Goal: Task Accomplishment & Management: Manage account settings

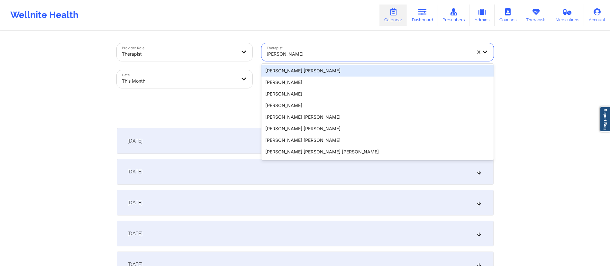
click at [330, 52] on div at bounding box center [369, 54] width 205 height 8
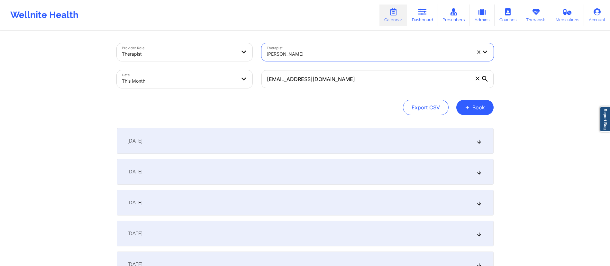
drag, startPoint x: 330, startPoint y: 54, endPoint x: 256, endPoint y: 54, distance: 73.7
click at [254, 54] on div "Provider Role Therapist Therapist Chermora Johnson Date This Month cinthiacorne…" at bounding box center [305, 66] width 386 height 54
click at [189, 83] on body "Wellnite Health Calendar Dashboard Prescribers Admins Coaches Therapists Medica…" at bounding box center [305, 133] width 610 height 266
select select "2025-9"
select select "2025-10"
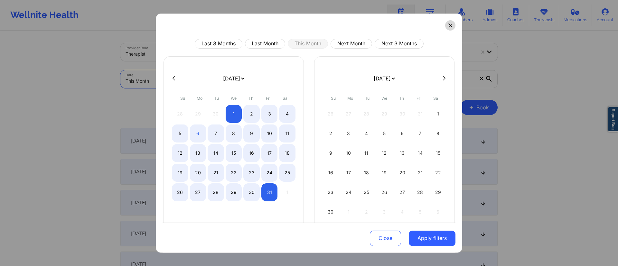
click at [446, 28] on button at bounding box center [450, 25] width 10 height 10
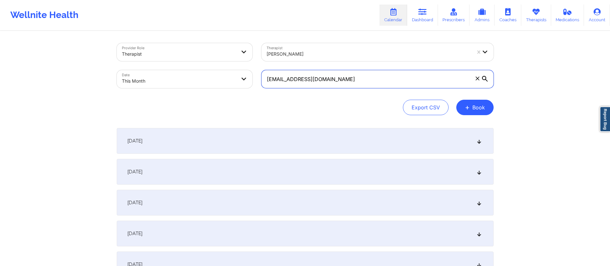
drag, startPoint x: 349, startPoint y: 79, endPoint x: 245, endPoint y: 77, distance: 104.0
click at [245, 77] on div "Provider Role Therapist Therapist Chermora Johnson Date This Month cinthiacorne…" at bounding box center [305, 66] width 386 height 54
click at [158, 78] on body "Wellnite Health Calendar Dashboard Prescribers Admins Coaches Therapists Medica…" at bounding box center [305, 133] width 610 height 266
select select "2025-9"
select select "2025-10"
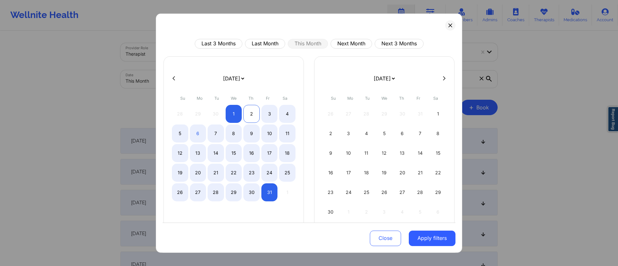
click at [246, 112] on div "2" at bounding box center [251, 114] width 16 height 18
select select "2025-9"
select select "2025-10"
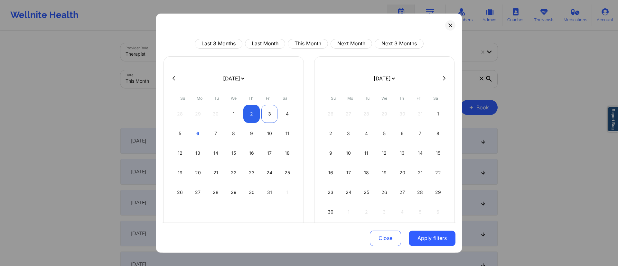
select select "2025-9"
select select "2025-10"
select select "2025-9"
select select "2025-10"
click at [283, 112] on div "4" at bounding box center [287, 114] width 16 height 18
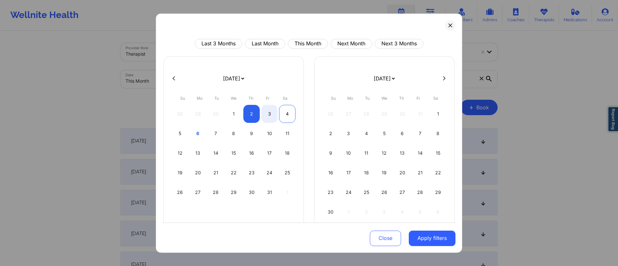
select select "2025-9"
select select "2025-10"
click at [175, 78] on button at bounding box center [174, 78] width 6 height 5
select select "2025-8"
select select "2025-9"
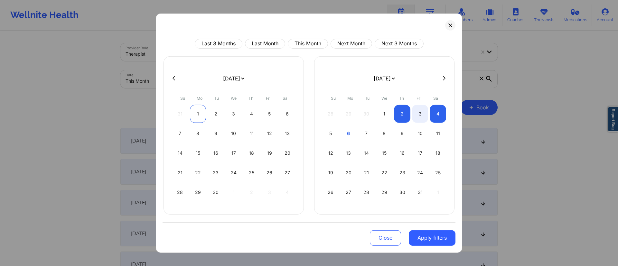
click at [201, 115] on div "1" at bounding box center [198, 114] width 16 height 18
select select "2025-8"
select select "2025-9"
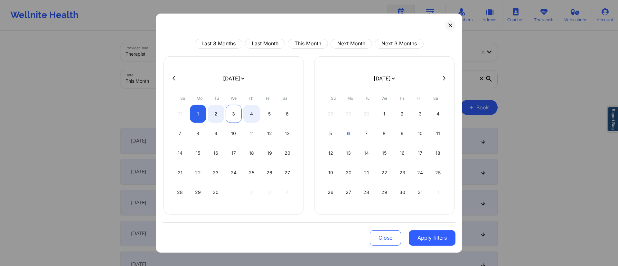
select select "2025-8"
select select "2025-9"
select select "2025-8"
select select "2025-9"
click at [215, 117] on div "2" at bounding box center [216, 114] width 16 height 18
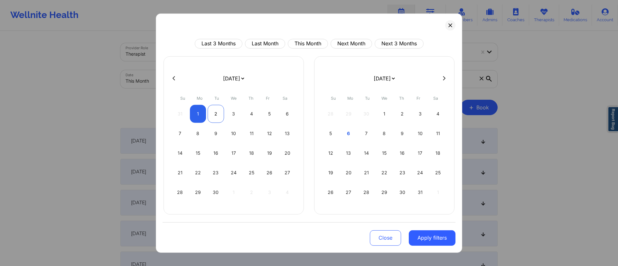
select select "2025-8"
select select "2025-9"
click at [254, 116] on div "4" at bounding box center [251, 114] width 16 height 18
select select "2025-8"
select select "2025-9"
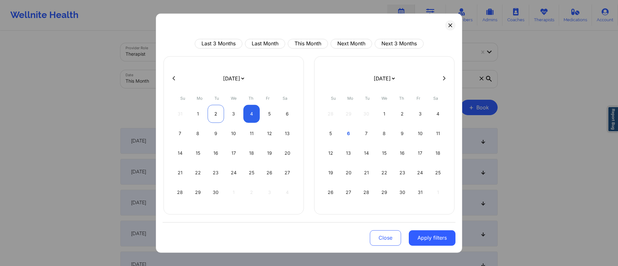
select select "2025-8"
select select "2025-9"
click at [215, 115] on div "2" at bounding box center [216, 114] width 16 height 18
select select "2025-8"
select select "2025-9"
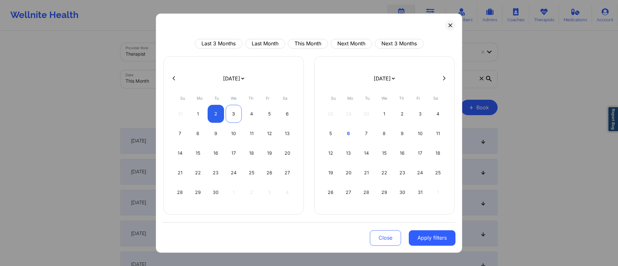
select select "2025-8"
select select "2025-9"
select select "2025-8"
select select "2025-9"
click at [252, 116] on div "4" at bounding box center [251, 114] width 16 height 18
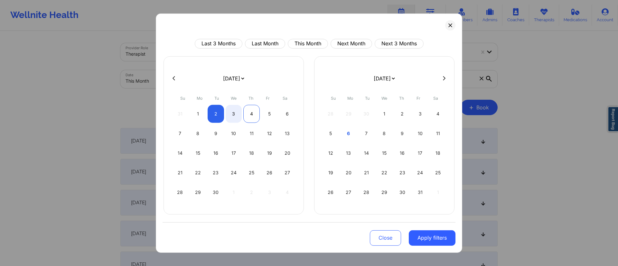
select select "2025-8"
select select "2025-9"
click at [430, 240] on button "Apply filters" at bounding box center [432, 237] width 47 height 15
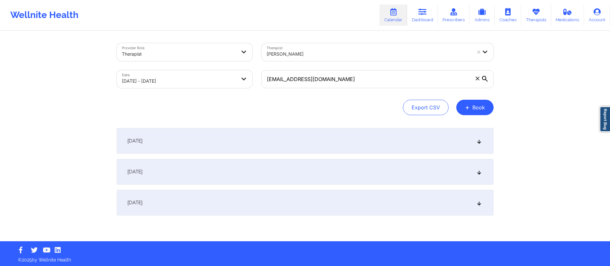
click at [243, 172] on div "September 3, 2025" at bounding box center [305, 172] width 377 height 26
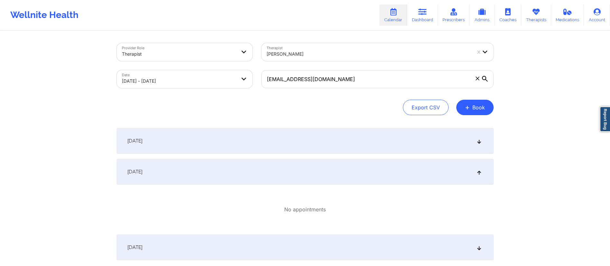
click at [233, 143] on div "September 2, 2025" at bounding box center [305, 141] width 377 height 26
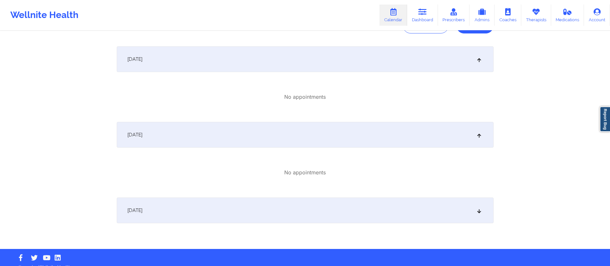
scroll to position [82, 0]
click at [255, 209] on div "September 4, 2025" at bounding box center [305, 210] width 377 height 26
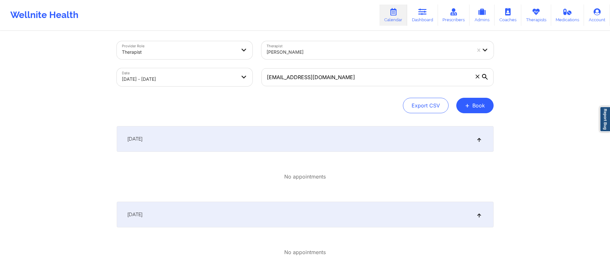
scroll to position [0, 0]
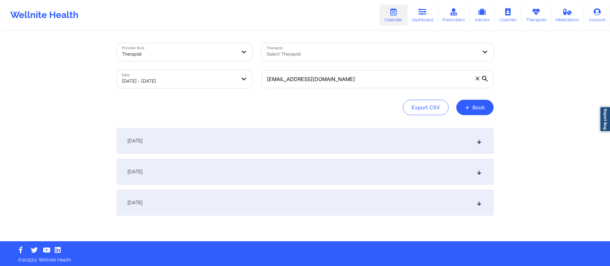
click at [201, 175] on div "September 3, 2025" at bounding box center [305, 172] width 377 height 26
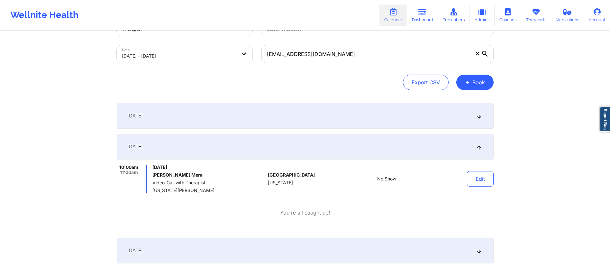
scroll to position [26, 0]
drag, startPoint x: 153, startPoint y: 173, endPoint x: 216, endPoint y: 171, distance: 63.1
click at [216, 172] on h6 "[PERSON_NAME] Mera" at bounding box center [209, 174] width 113 height 5
copy h6 "[PERSON_NAME] Mera"
click at [534, 13] on icon at bounding box center [536, 11] width 8 height 7
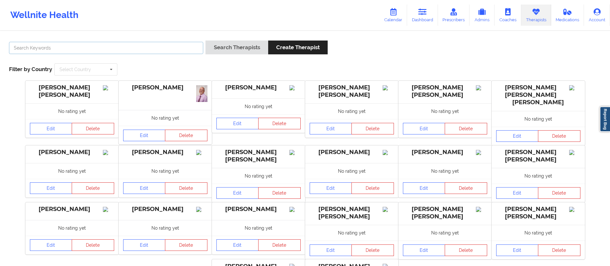
click at [120, 45] on input "text" at bounding box center [106, 48] width 194 height 12
paste input "[PERSON_NAME]"
type input "[PERSON_NAME]"
click at [244, 50] on button "Search Therapists" at bounding box center [237, 48] width 62 height 14
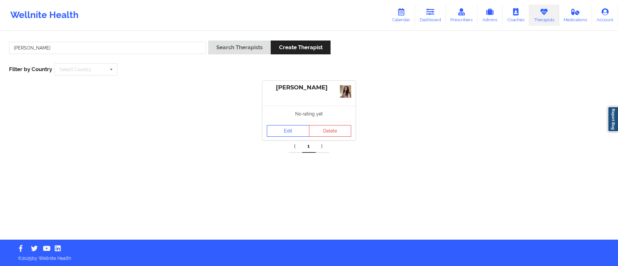
click at [278, 132] on link "Edit" at bounding box center [288, 131] width 42 height 12
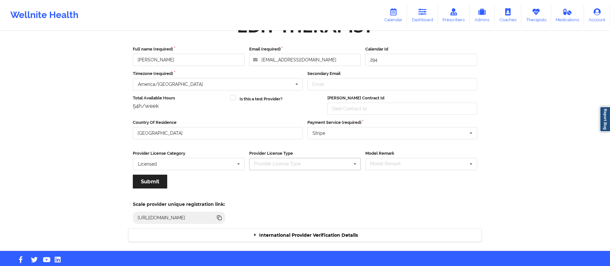
scroll to position [33, 0]
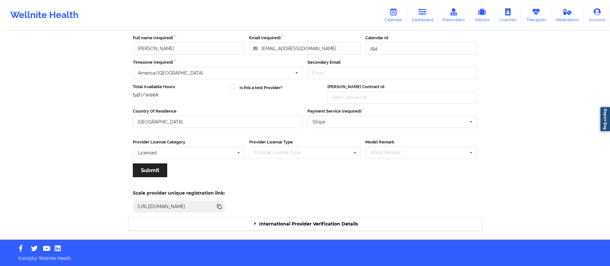
click at [255, 224] on icon at bounding box center [256, 223] width 6 height 5
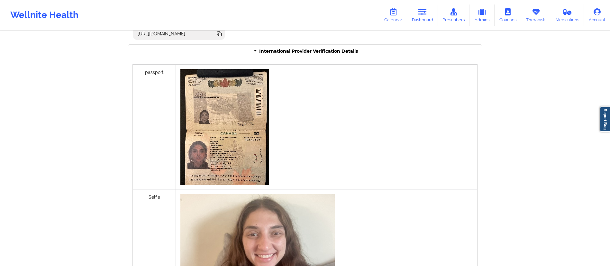
scroll to position [209, 0]
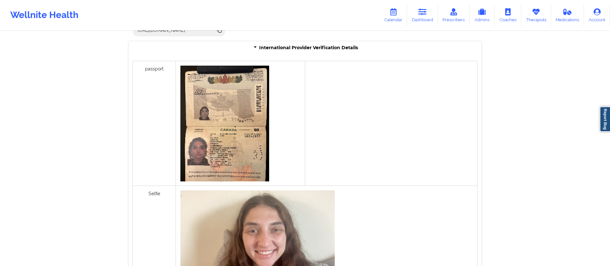
click at [215, 138] on img at bounding box center [225, 124] width 89 height 116
click at [516, 137] on div "Wellnite Health Calendar Dashboard Prescribers Admins Coaches Therapists Medica…" at bounding box center [305, 175] width 610 height 769
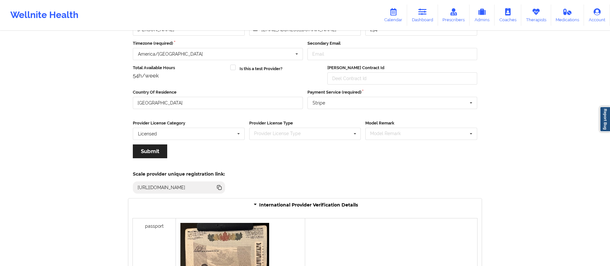
scroll to position [51, 0]
click at [255, 205] on icon at bounding box center [255, 205] width 5 height 6
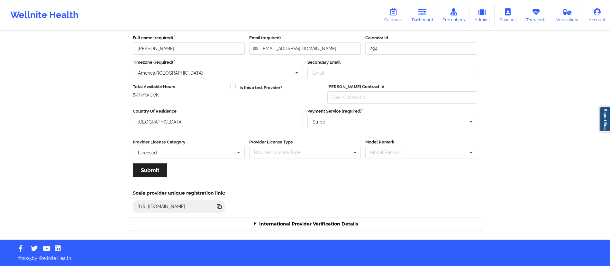
scroll to position [33, 0]
click at [254, 225] on icon at bounding box center [256, 223] width 6 height 5
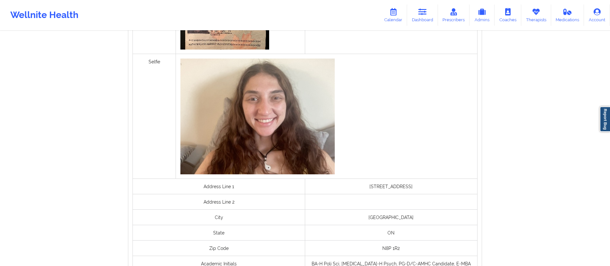
scroll to position [0, 0]
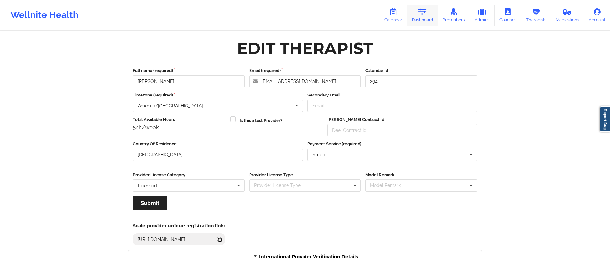
click at [426, 14] on icon at bounding box center [423, 11] width 8 height 7
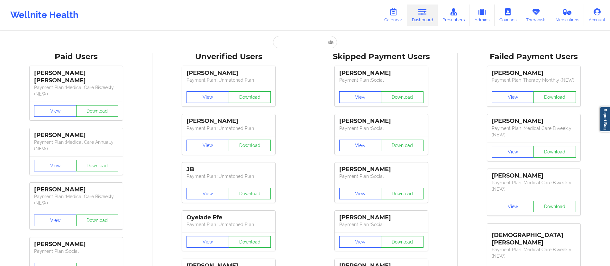
drag, startPoint x: 394, startPoint y: 19, endPoint x: 362, endPoint y: 1, distance: 36.6
click at [394, 19] on link "Calendar" at bounding box center [394, 15] width 28 height 21
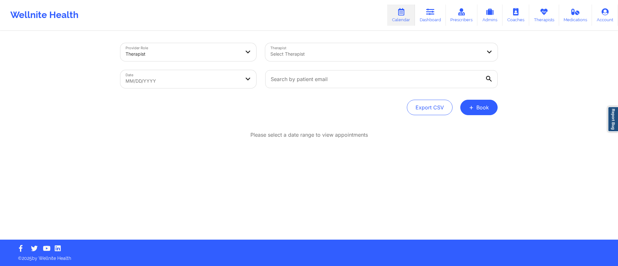
click at [210, 79] on body "Wellnite Health Calendar Dashboard Prescribers Admins Coaches Therapists Medica…" at bounding box center [309, 133] width 618 height 266
select select "2025-8"
select select "2025-9"
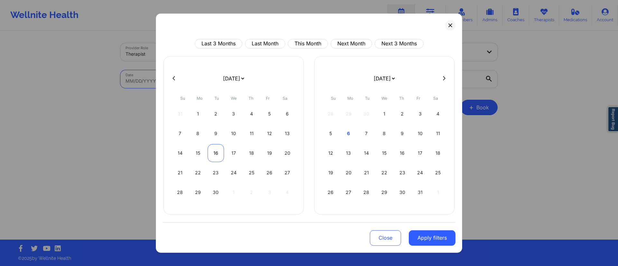
click at [208, 151] on div "16" at bounding box center [216, 153] width 16 height 18
select select "2025-8"
select select "2025-9"
select select "2025-8"
select select "2025-9"
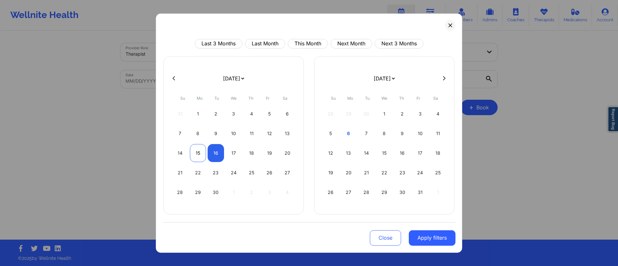
click at [198, 153] on div "15" at bounding box center [198, 153] width 16 height 18
select select "2025-8"
select select "2025-9"
select select "2025-8"
select select "2025-9"
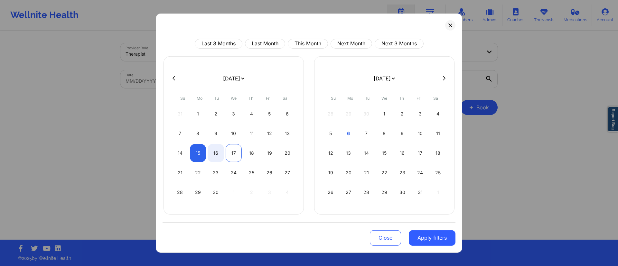
select select "2025-8"
select select "2025-9"
click at [233, 153] on div "17" at bounding box center [234, 153] width 16 height 18
select select "2025-8"
select select "2025-9"
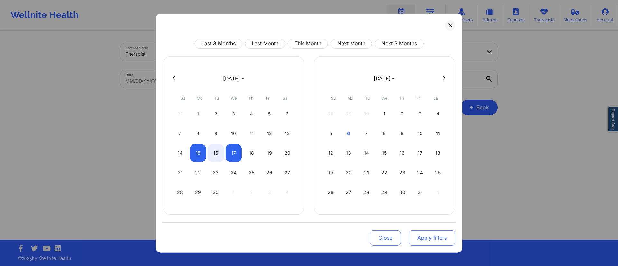
click at [419, 237] on button "Apply filters" at bounding box center [432, 237] width 47 height 15
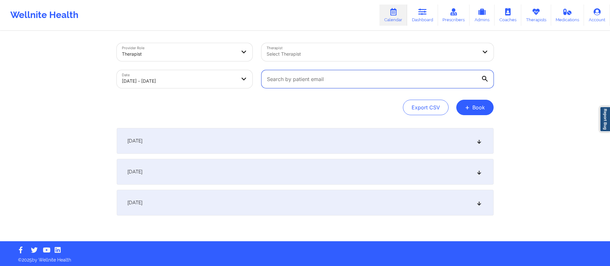
click at [329, 77] on input "text" at bounding box center [378, 79] width 232 height 18
paste input "[EMAIL_ADDRESS][DOMAIN_NAME]"
type input "[EMAIL_ADDRESS][DOMAIN_NAME]"
click at [301, 164] on div "September 16, 2025" at bounding box center [305, 172] width 377 height 26
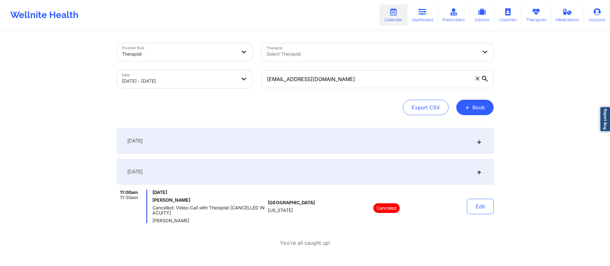
click at [434, 170] on div "September 16, 2025" at bounding box center [305, 172] width 377 height 26
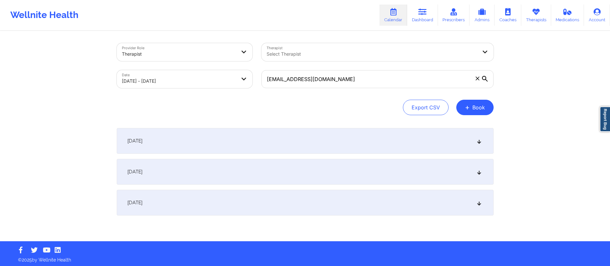
click at [218, 81] on body "Wellnite Health Calendar Dashboard Prescribers Admins Coaches Therapists Medica…" at bounding box center [305, 133] width 610 height 266
select select "2025-8"
select select "2025-9"
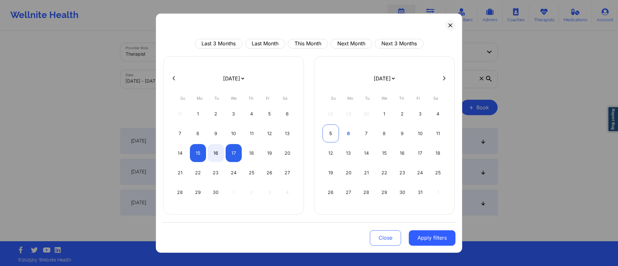
click at [338, 135] on div "5" at bounding box center [330, 133] width 16 height 18
select select "2025-9"
select select "2025-10"
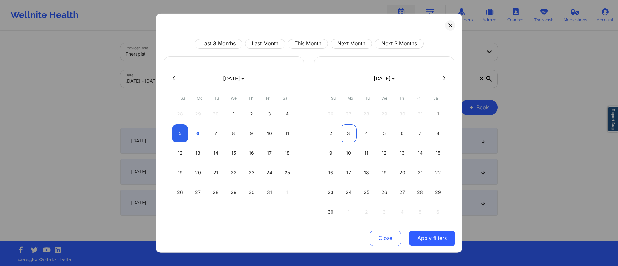
select select "2025-9"
select select "2025-10"
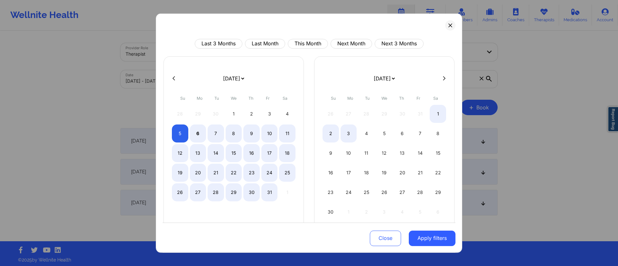
select select "2025-9"
select select "2025-10"
select select "2025-9"
select select "2025-10"
select select "2025-9"
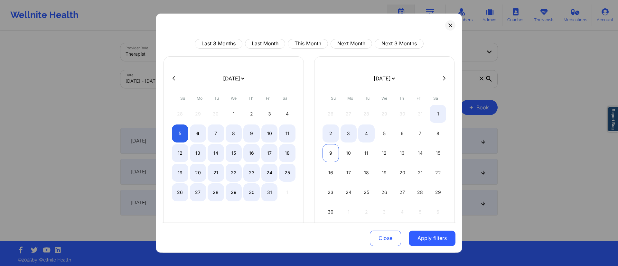
select select "2025-10"
select select "2025-9"
select select "2025-10"
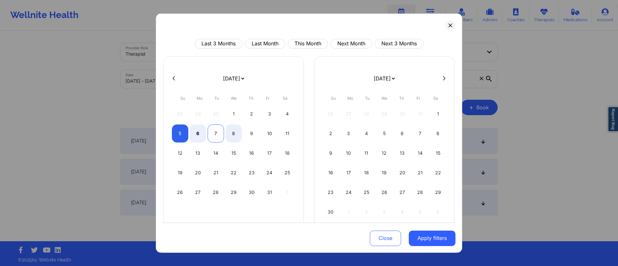
select select "2025-9"
select select "2025-10"
select select "2025-9"
select select "2025-10"
select select "2025-9"
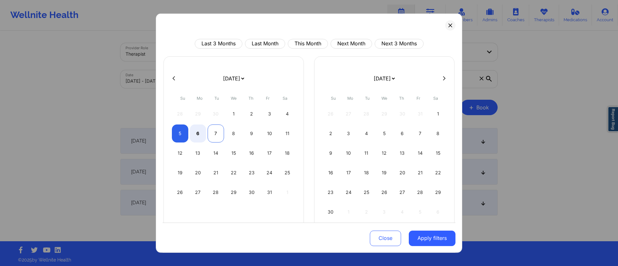
select select "2025-10"
select select "2025-9"
select select "2025-10"
select select "2025-9"
select select "2025-10"
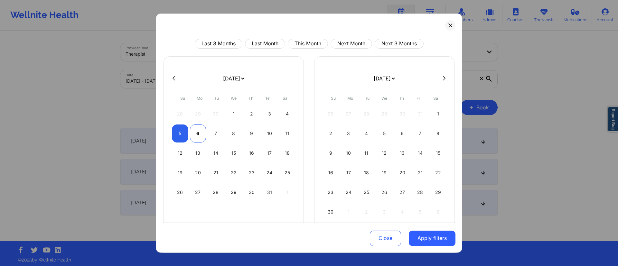
select select "2025-9"
select select "2025-10"
click at [195, 135] on div "6" at bounding box center [198, 133] width 16 height 18
select select "2025-9"
select select "2025-10"
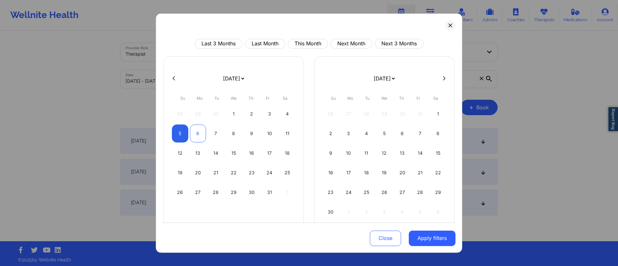
click at [199, 138] on div "6" at bounding box center [198, 133] width 16 height 18
select select "2025-9"
select select "2025-10"
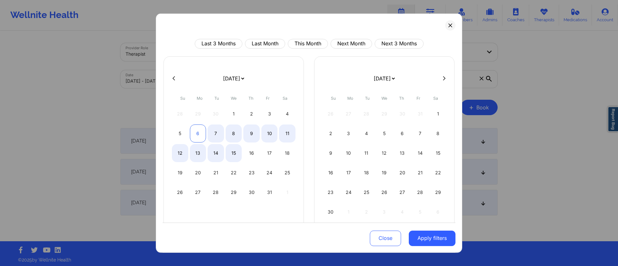
select select "2025-9"
select select "2025-10"
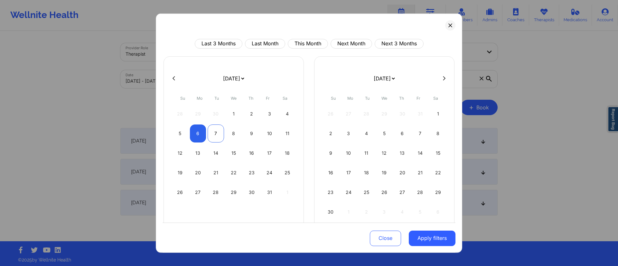
select select "2025-9"
select select "2025-10"
click at [210, 135] on div "7" at bounding box center [216, 133] width 16 height 18
select select "2025-9"
select select "2025-10"
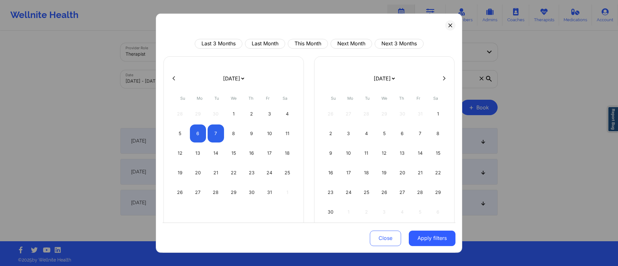
click at [415, 238] on button "Apply filters" at bounding box center [432, 238] width 47 height 15
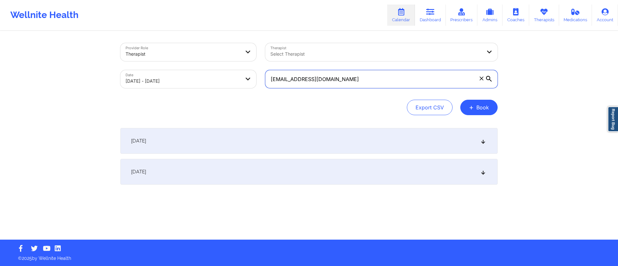
drag, startPoint x: 355, startPoint y: 79, endPoint x: 273, endPoint y: 72, distance: 82.0
click at [241, 61] on div "Provider Role Therapist Therapist Select Therapist Date 10/06/2025 - 10/07/2025…" at bounding box center [309, 66] width 386 height 54
paste input "22ejg22@gmail"
type input "22ejg22@gmail.com"
click at [246, 139] on div "October 6, 2025" at bounding box center [308, 141] width 377 height 26
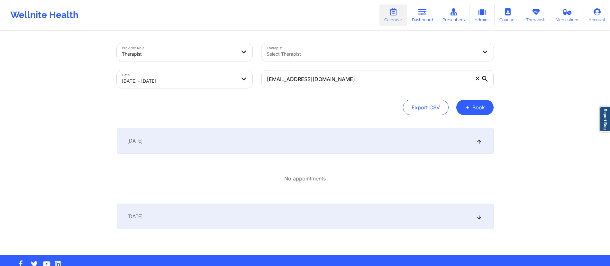
click at [256, 220] on div "October 7, 2025" at bounding box center [305, 217] width 377 height 26
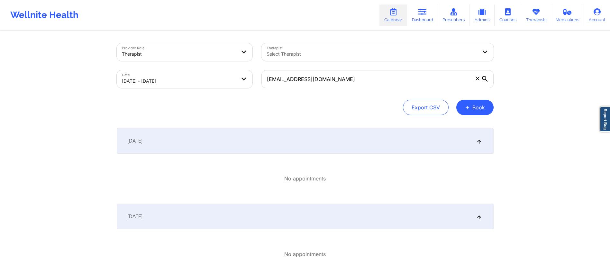
click at [259, 210] on div "October 7, 2025" at bounding box center [305, 217] width 377 height 26
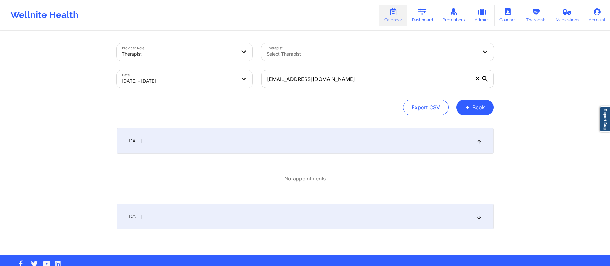
click at [200, 75] on body "Wellnite Health Calendar Dashboard Prescribers Admins Coaches Therapists Medica…" at bounding box center [305, 133] width 610 height 266
select select "2025-9"
select select "2025-10"
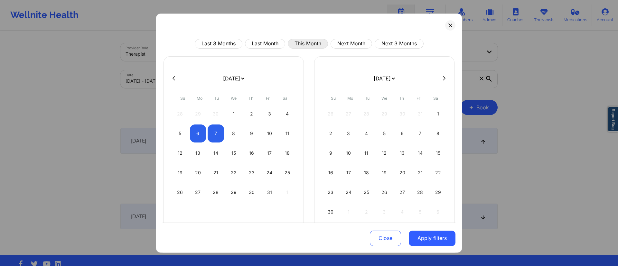
click at [305, 43] on button "This Month" at bounding box center [308, 44] width 40 height 10
select select "2025-9"
select select "2025-10"
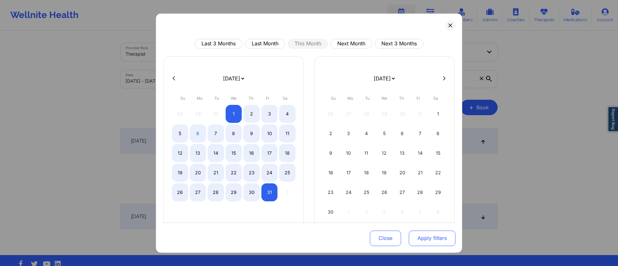
click at [419, 240] on button "Apply filters" at bounding box center [432, 238] width 47 height 15
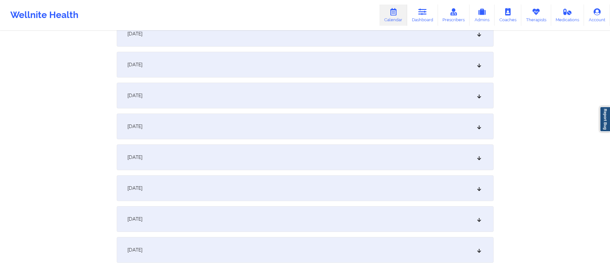
scroll to position [108, 0]
click at [203, 181] on div "October 6, 2025" at bounding box center [305, 188] width 377 height 26
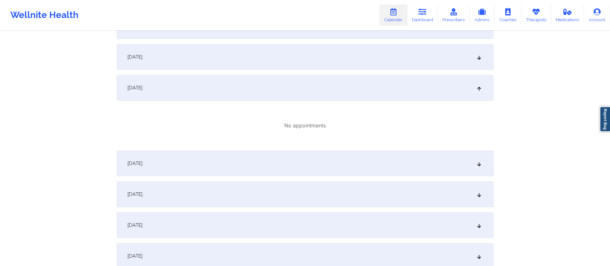
scroll to position [208, 0]
click at [231, 166] on div "October 7, 2025" at bounding box center [305, 163] width 377 height 26
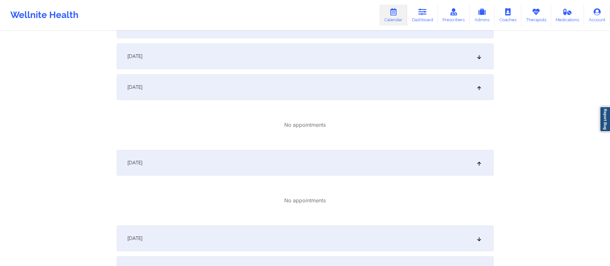
click at [236, 162] on div "October 7, 2025" at bounding box center [305, 163] width 377 height 26
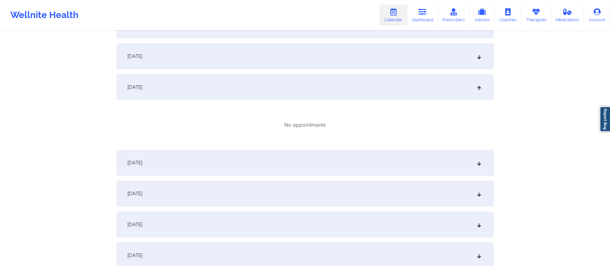
click at [266, 87] on div "October 6, 2025" at bounding box center [305, 87] width 377 height 26
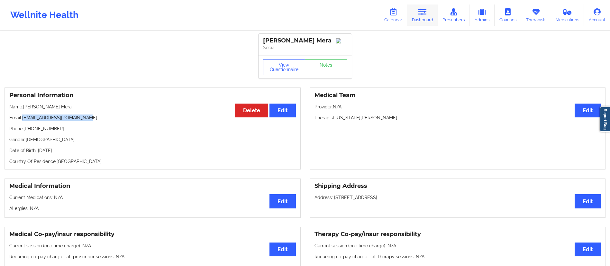
click at [418, 12] on link "Dashboard" at bounding box center [422, 15] width 31 height 21
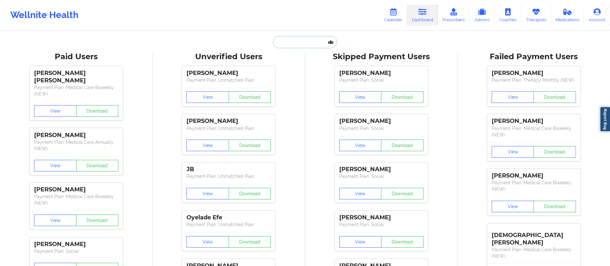
click at [293, 45] on input "text" at bounding box center [305, 42] width 64 height 12
paste input "[EMAIL_ADDRESS][DOMAIN_NAME]"
type input "[EMAIL_ADDRESS][DOMAIN_NAME]"
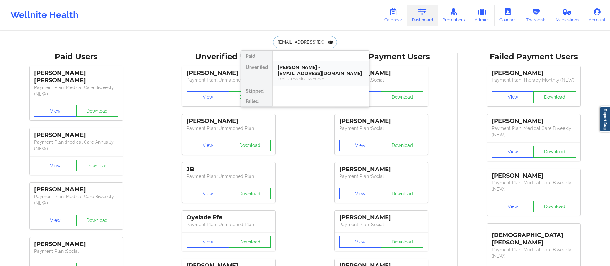
click at [307, 76] on div "[PERSON_NAME] - [EMAIL_ADDRESS][DOMAIN_NAME]" at bounding box center [321, 70] width 86 height 12
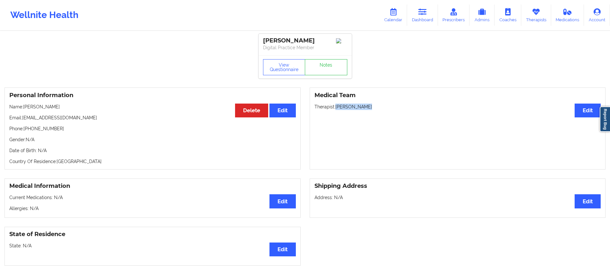
drag, startPoint x: 336, startPoint y: 109, endPoint x: 375, endPoint y: 109, distance: 39.3
click at [375, 109] on p "Therapist: [PERSON_NAME]" at bounding box center [458, 107] width 287 height 6
copy p "[PERSON_NAME]"
click at [423, 19] on link "Dashboard" at bounding box center [422, 15] width 31 height 21
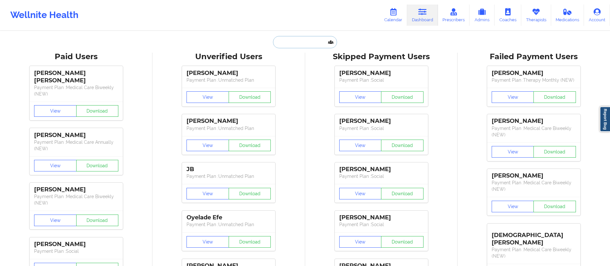
click at [310, 40] on input "text" at bounding box center [305, 42] width 64 height 12
paste input "[PERSON_NAME]"
type input "[PERSON_NAME]"
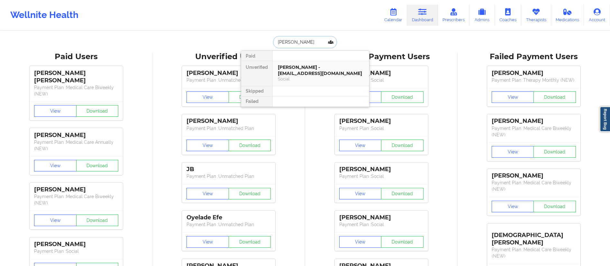
click at [307, 75] on div "[PERSON_NAME] - [EMAIL_ADDRESS][DOMAIN_NAME]" at bounding box center [321, 70] width 86 height 12
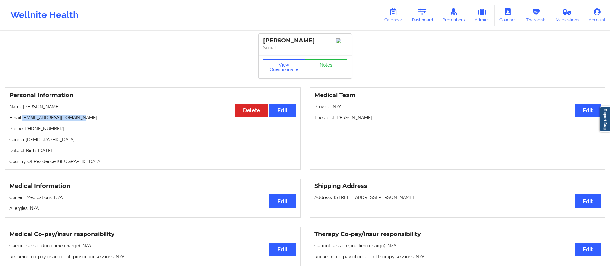
drag, startPoint x: 23, startPoint y: 119, endPoint x: 104, endPoint y: 116, distance: 81.5
click at [104, 116] on div "Personal Information Edit Delete Name: [PERSON_NAME] Email: [EMAIL_ADDRESS][DOM…" at bounding box center [153, 129] width 296 height 82
copy p "[EMAIL_ADDRESS][DOMAIN_NAME]"
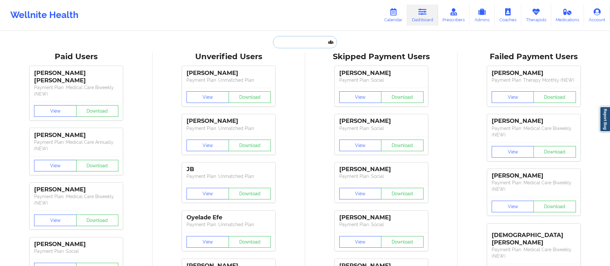
click at [303, 42] on input "text" at bounding box center [305, 42] width 64 height 12
paste input "John E. Andoh"
type input "John E. Andoh"
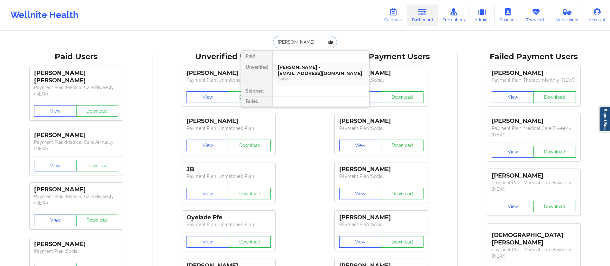
click at [297, 70] on div "John E. Andoh - johnandoh56@gmail.com" at bounding box center [321, 70] width 86 height 12
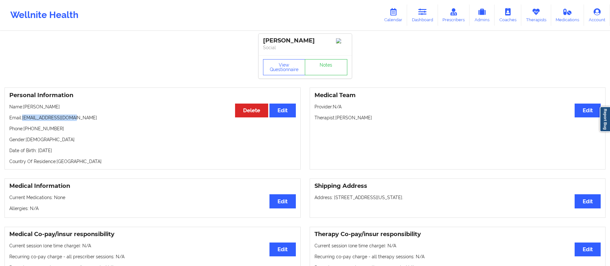
drag, startPoint x: 23, startPoint y: 120, endPoint x: 91, endPoint y: 121, distance: 68.9
click at [91, 121] on p "Email: johnandoh56@gmail.com" at bounding box center [152, 118] width 287 height 6
copy p "johnandoh56@gmail.com"
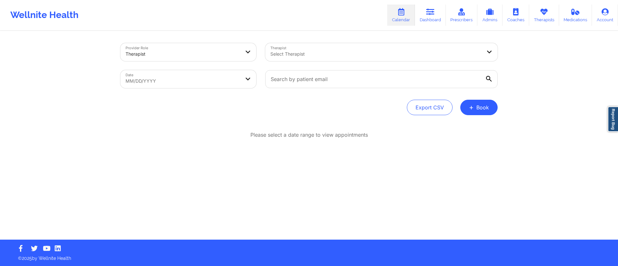
select select "2025-8"
select select "2025-9"
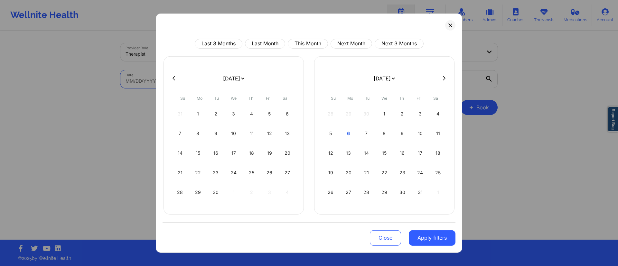
click at [183, 81] on body "Wellnite Health Calendar Dashboard Prescribers Admins Coaches Therapists Medica…" at bounding box center [309, 133] width 618 height 266
click at [251, 119] on div "4" at bounding box center [251, 114] width 16 height 18
select select "2025-8"
select select "2025-9"
select select "2025-8"
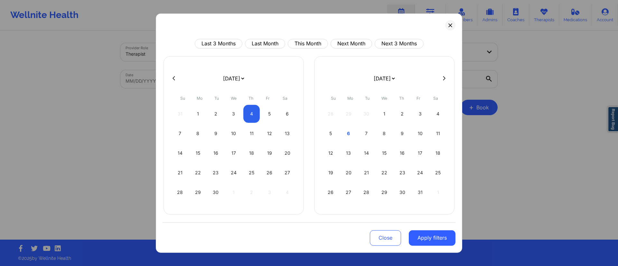
select select "2025-9"
select select "2025-8"
select select "2025-9"
select select "2025-8"
select select "2025-9"
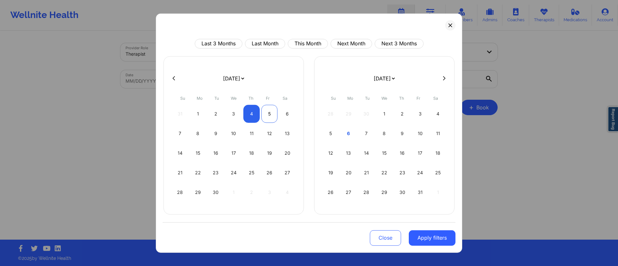
select select "2025-8"
select select "2025-9"
select select "2025-8"
select select "2025-9"
click at [256, 115] on div "4" at bounding box center [251, 114] width 16 height 18
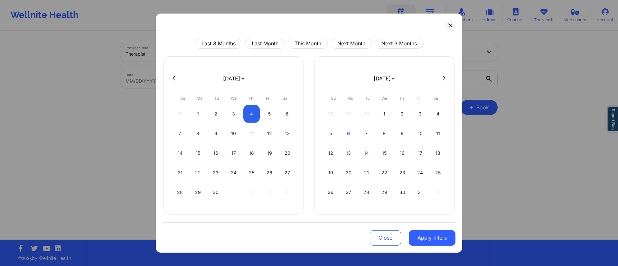
select select "2025-8"
select select "2025-9"
click at [432, 240] on button "Apply filters" at bounding box center [432, 237] width 47 height 15
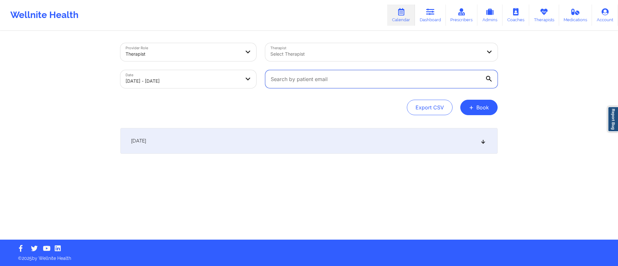
click at [336, 84] on input "text" at bounding box center [381, 79] width 232 height 18
paste input "johnandoh56@gmail.com"
type input "johnandoh56@gmail.com"
click at [300, 140] on div "September 4, 2025" at bounding box center [308, 141] width 377 height 26
click at [199, 76] on body "Wellnite Health Calendar Dashboard Prescribers Admins Coaches Therapists Medica…" at bounding box center [309, 133] width 618 height 266
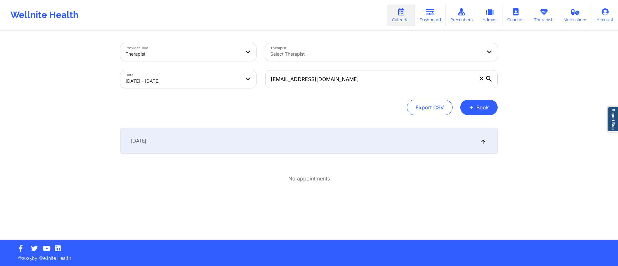
select select "2025-8"
select select "2025-9"
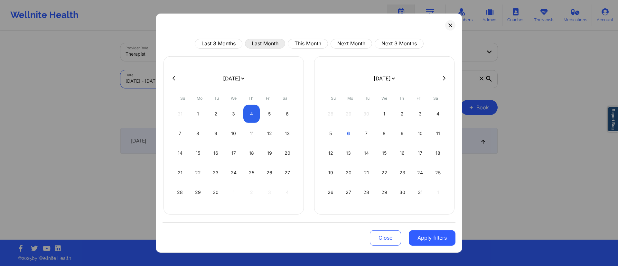
click at [267, 44] on button "Last Month" at bounding box center [265, 44] width 40 height 10
select select "2025-8"
select select "2025-9"
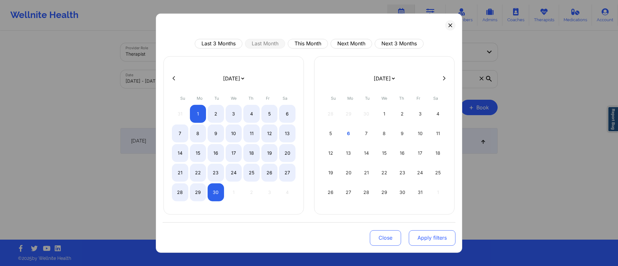
click at [424, 241] on button "Apply filters" at bounding box center [432, 237] width 47 height 15
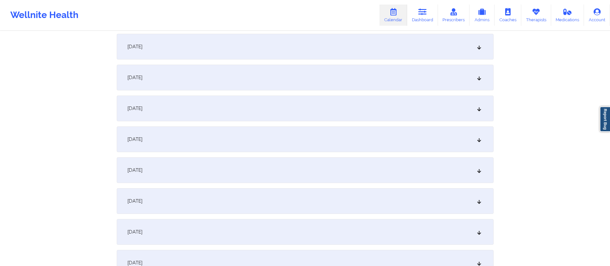
scroll to position [98, 0]
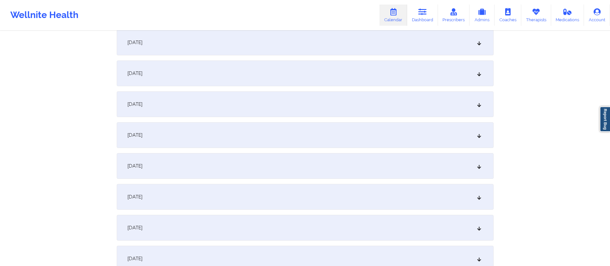
click at [191, 136] on div "September 4, 2025" at bounding box center [305, 135] width 377 height 26
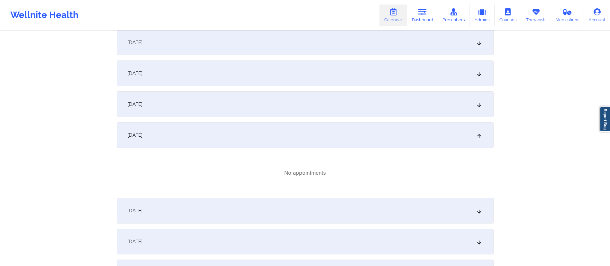
click at [199, 130] on div "September 4, 2025" at bounding box center [305, 135] width 377 height 26
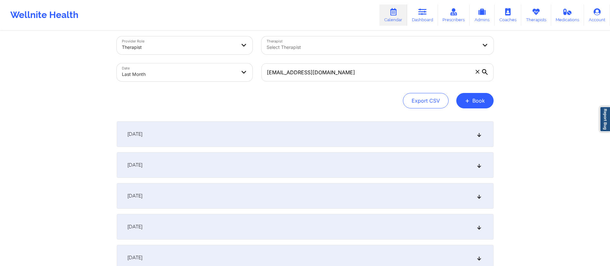
scroll to position [0, 0]
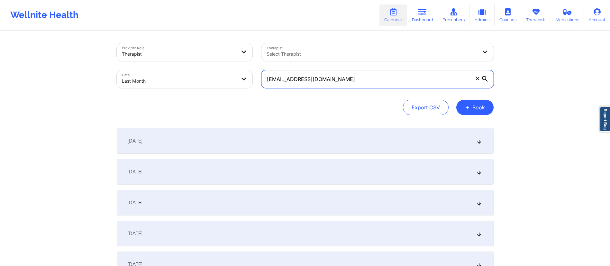
drag, startPoint x: 353, startPoint y: 82, endPoint x: 271, endPoint y: 80, distance: 81.7
click at [271, 80] on input "johnandoh56@gmail.com" at bounding box center [378, 79] width 232 height 18
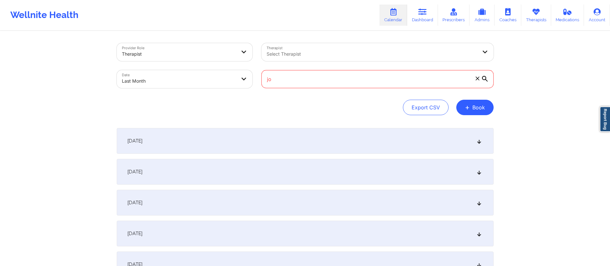
type input "j"
select select "2025-8"
select select "2025-9"
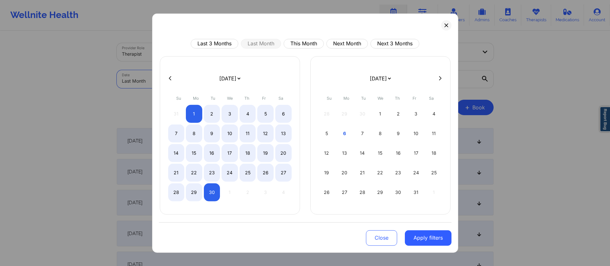
click at [169, 77] on body "Wellnite Health Calendar Dashboard Prescribers Admins Coaches Therapists Medica…" at bounding box center [305, 133] width 610 height 266
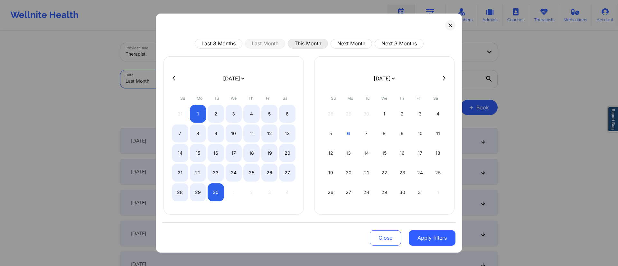
click at [308, 43] on button "This Month" at bounding box center [308, 44] width 40 height 10
select select "2025-9"
select select "2025-10"
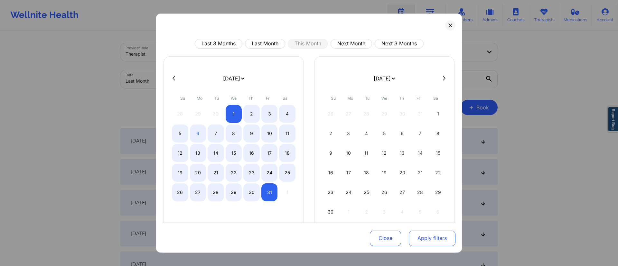
click at [427, 234] on button "Apply filters" at bounding box center [432, 238] width 47 height 15
